Goal: Use online tool/utility

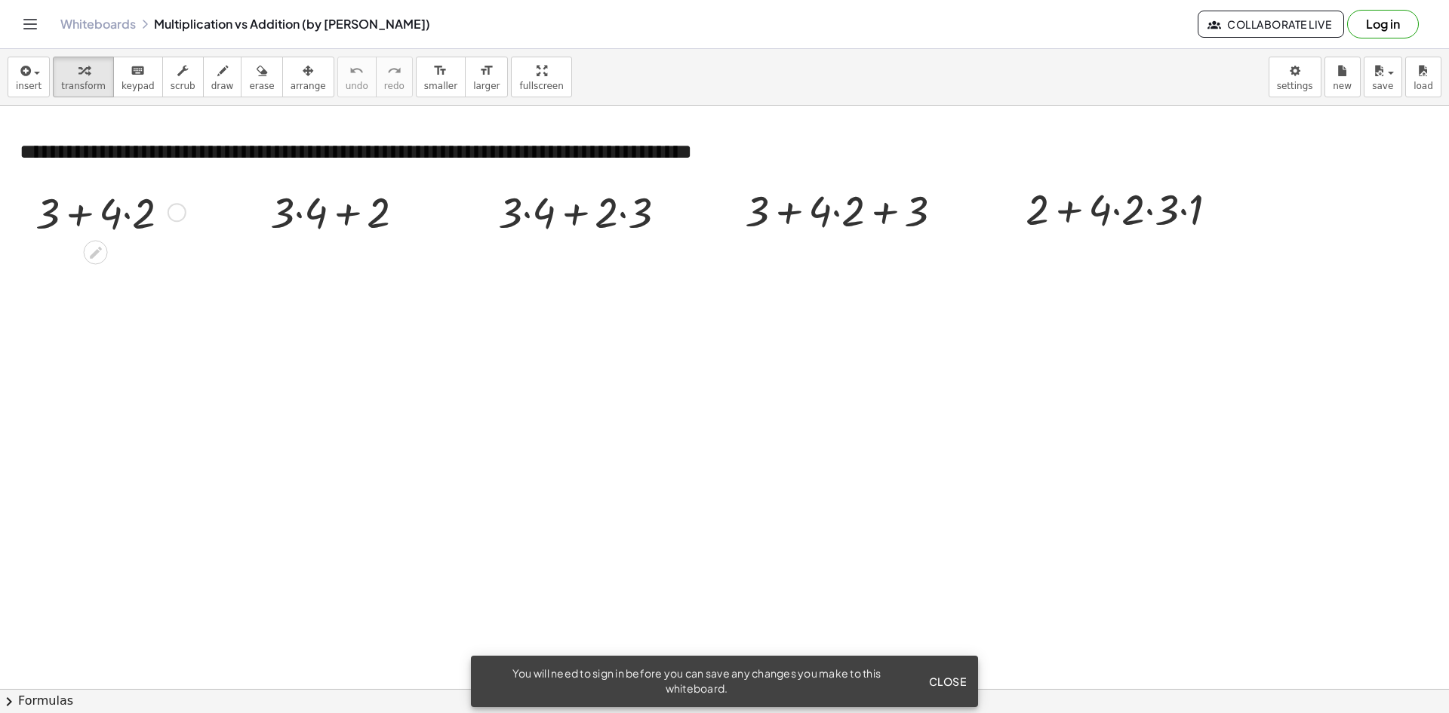
click at [42, 217] on div at bounding box center [109, 211] width 162 height 57
click at [80, 215] on div at bounding box center [109, 211] width 162 height 57
click at [178, 216] on div at bounding box center [177, 212] width 19 height 19
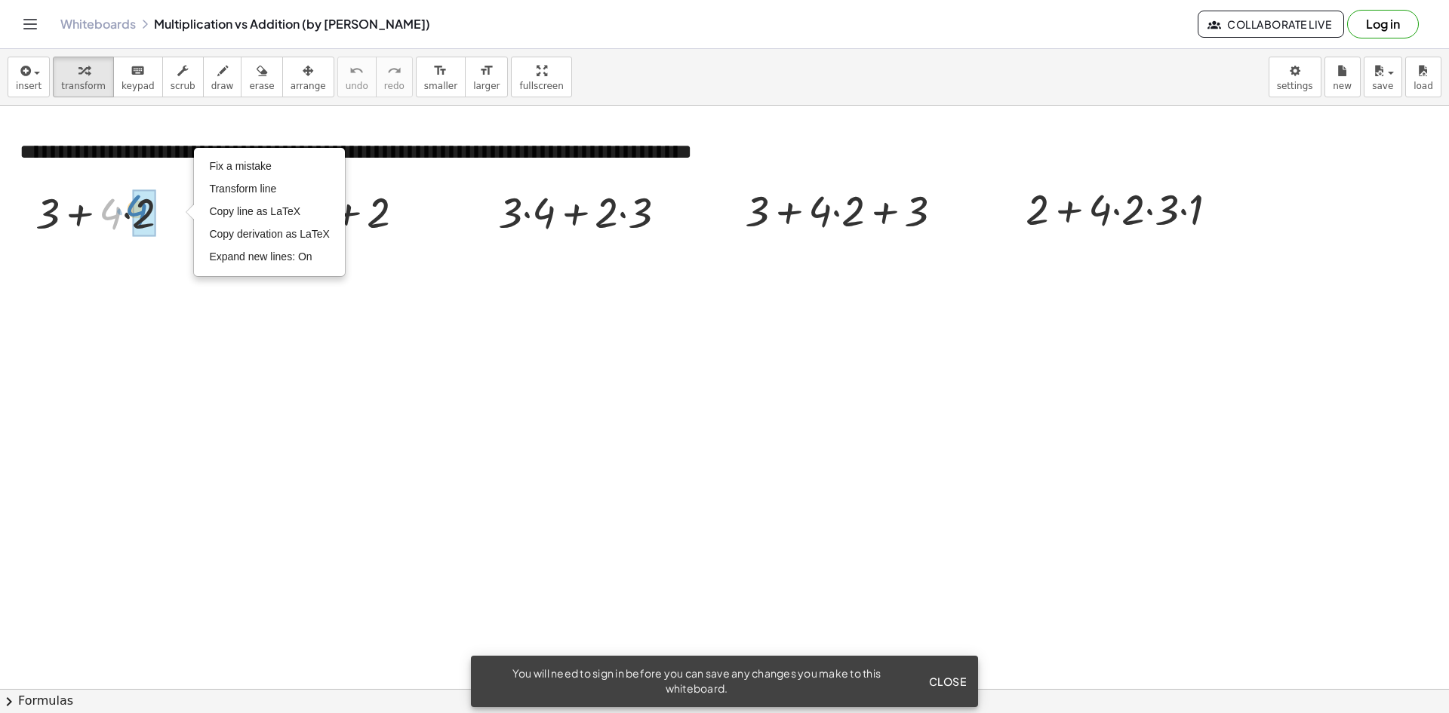
drag, startPoint x: 116, startPoint y: 223, endPoint x: 146, endPoint y: 219, distance: 29.8
drag, startPoint x: 70, startPoint y: 272, endPoint x: 118, endPoint y: 275, distance: 48.4
drag, startPoint x: 568, startPoint y: 223, endPoint x: 548, endPoint y: 218, distance: 21.1
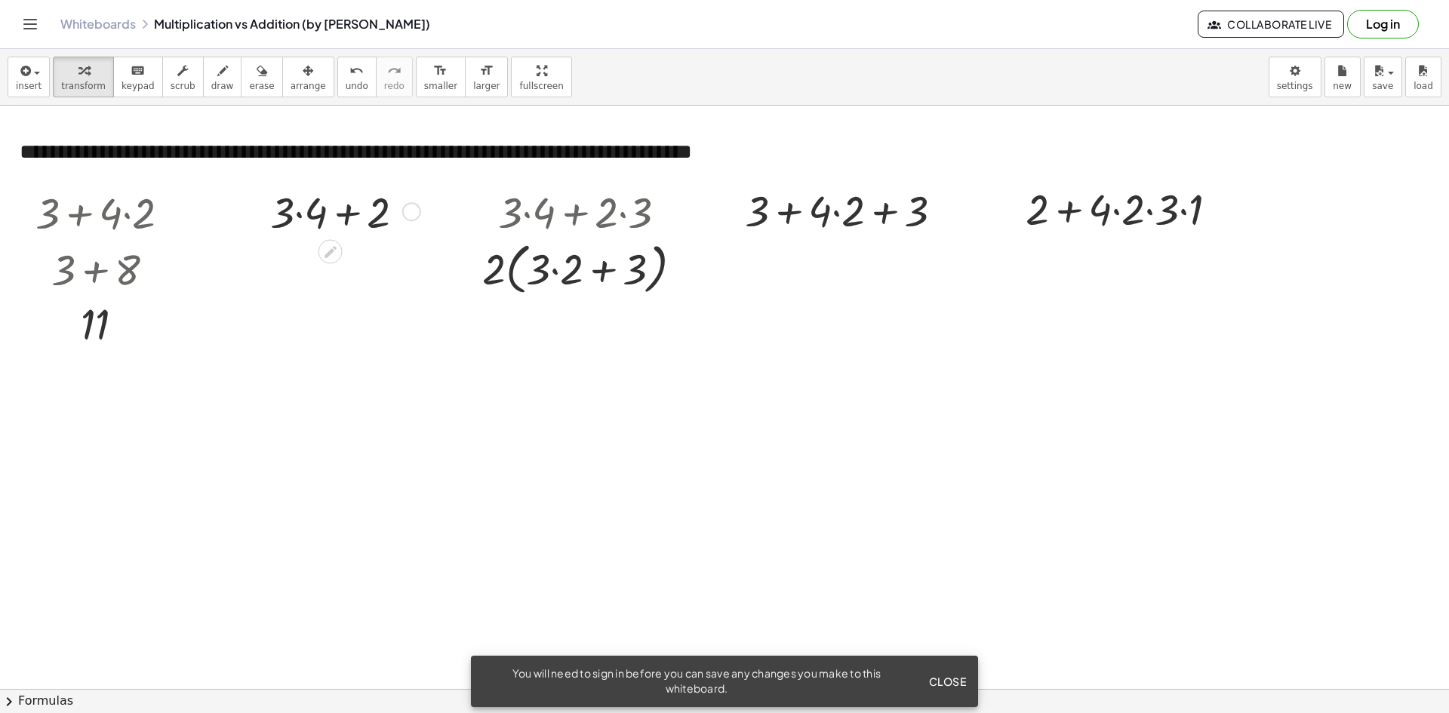
click at [351, 217] on div at bounding box center [344, 210] width 162 height 57
click at [304, 215] on div at bounding box center [344, 210] width 162 height 57
click at [835, 214] on div at bounding box center [849, 208] width 225 height 57
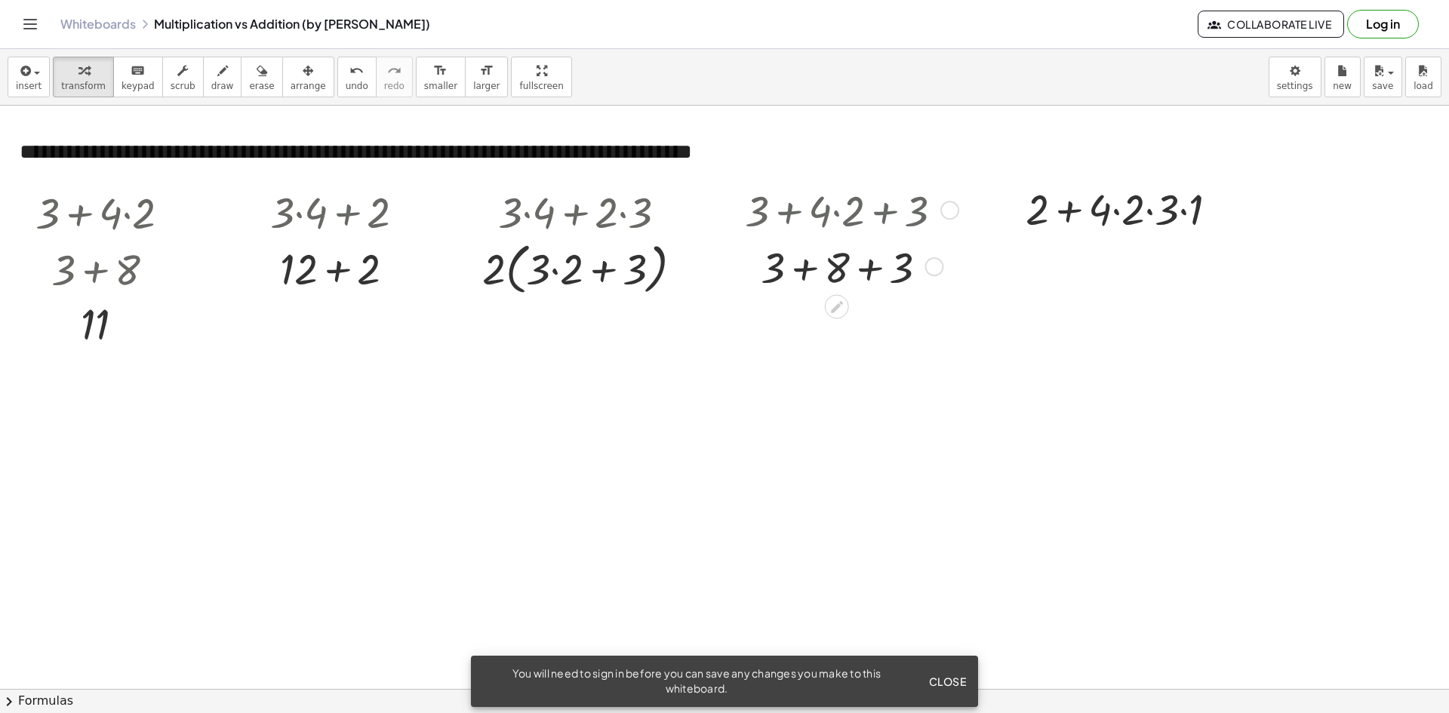
click at [882, 269] on div at bounding box center [849, 265] width 225 height 57
click at [832, 266] on div at bounding box center [849, 265] width 285 height 57
